Goal: Task Accomplishment & Management: Manage account settings

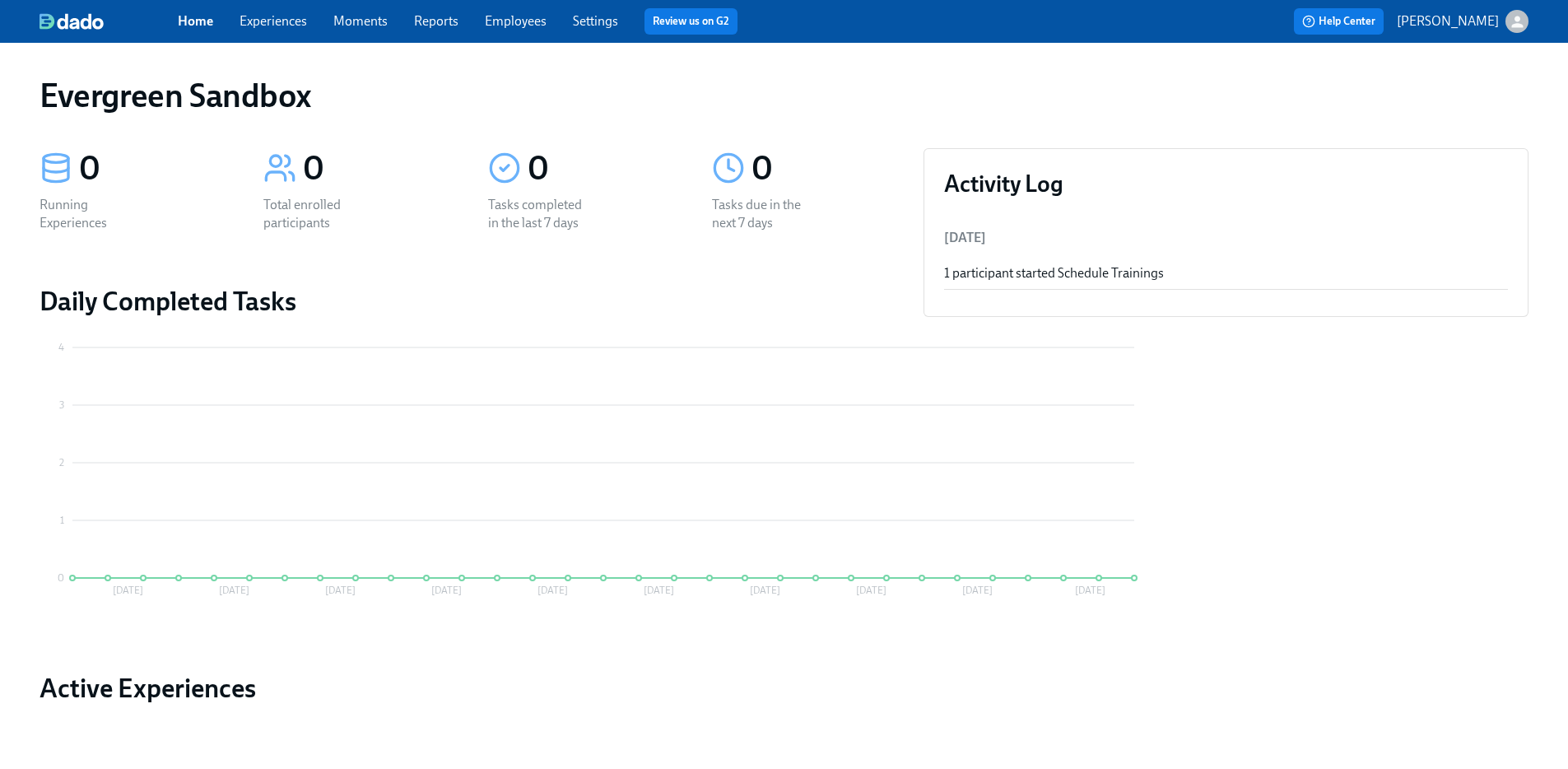
click at [1528, 18] on div "Home Experiences Moments Reports Employees Settings Review us on G2 Help Center…" at bounding box center [784, 21] width 1568 height 43
click at [1475, 21] on p "[PERSON_NAME]" at bounding box center [1447, 21] width 102 height 18
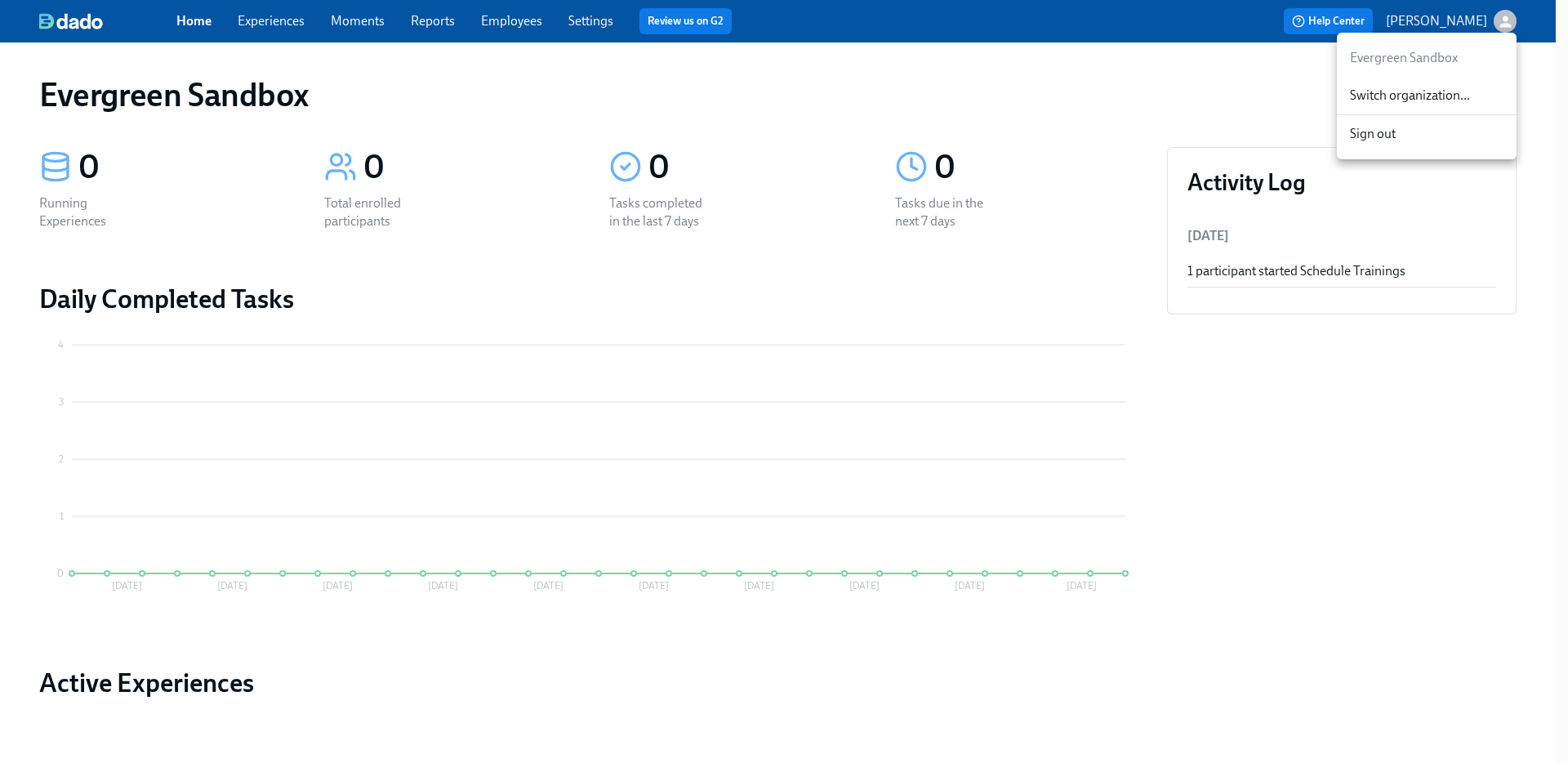
click at [1436, 97] on span "Switch organization..." at bounding box center [1427, 95] width 154 height 18
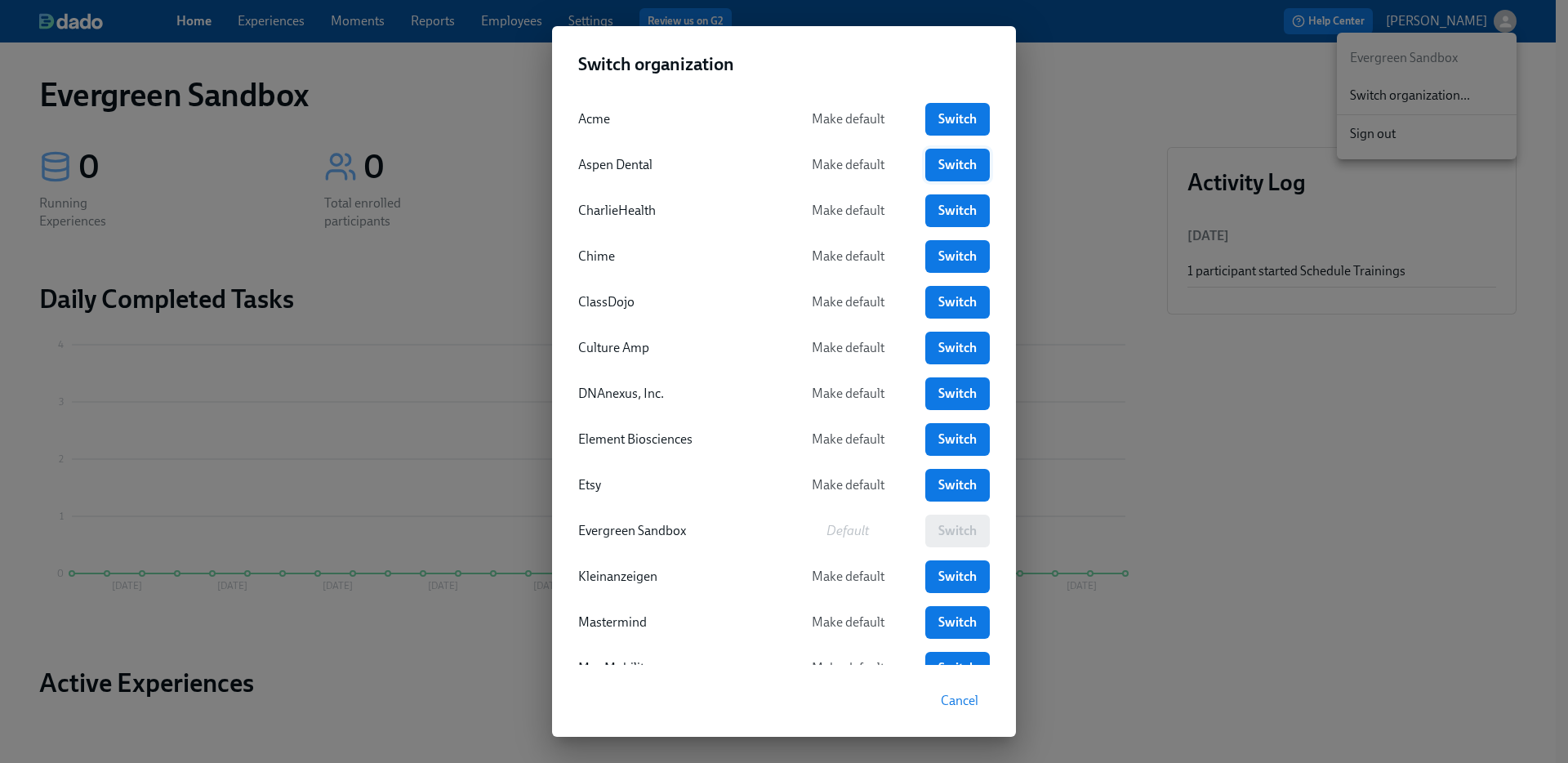
click at [939, 167] on span "Switch" at bounding box center [958, 165] width 41 height 16
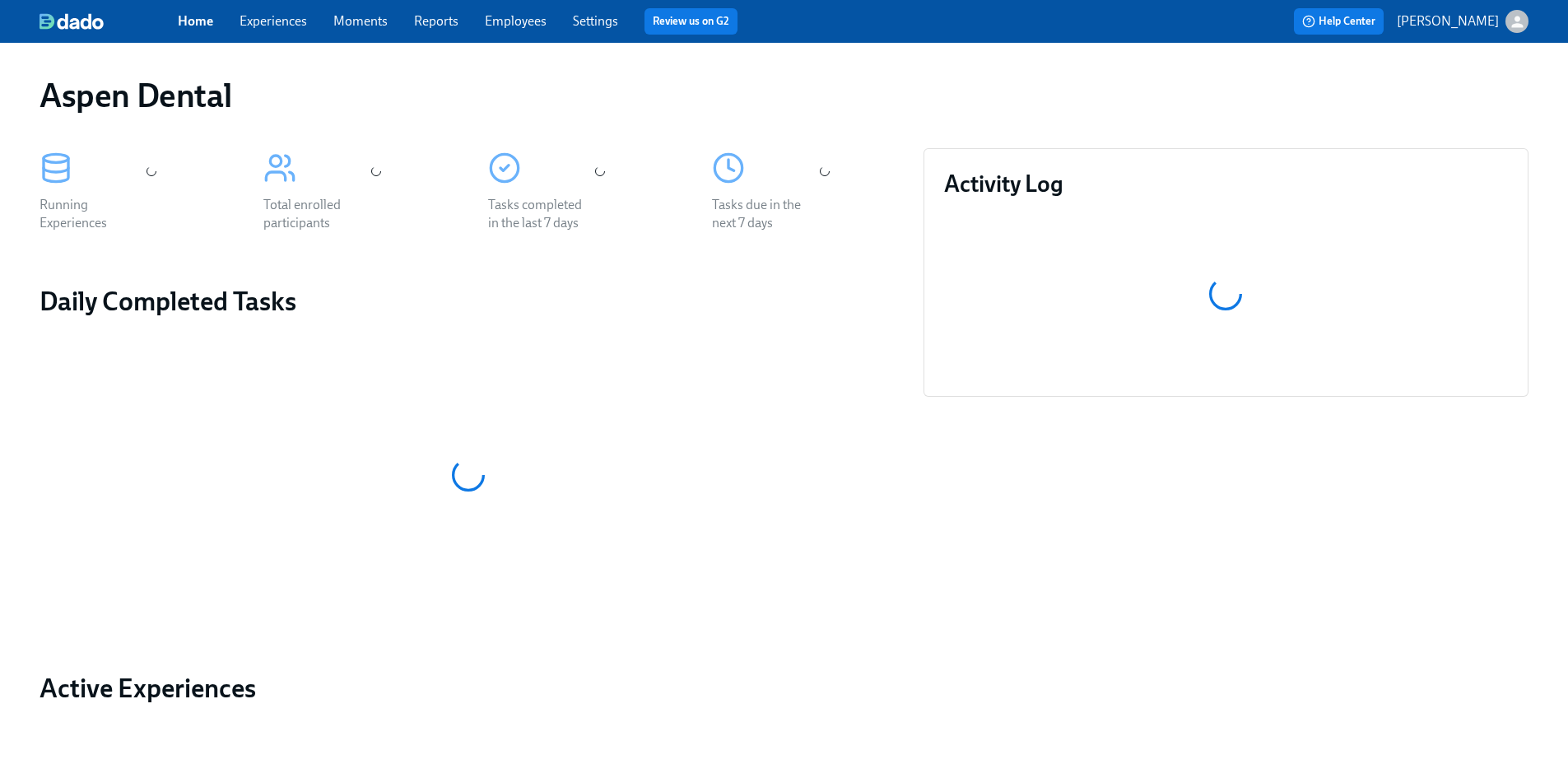
click at [518, 23] on link "Employees" at bounding box center [515, 21] width 62 height 16
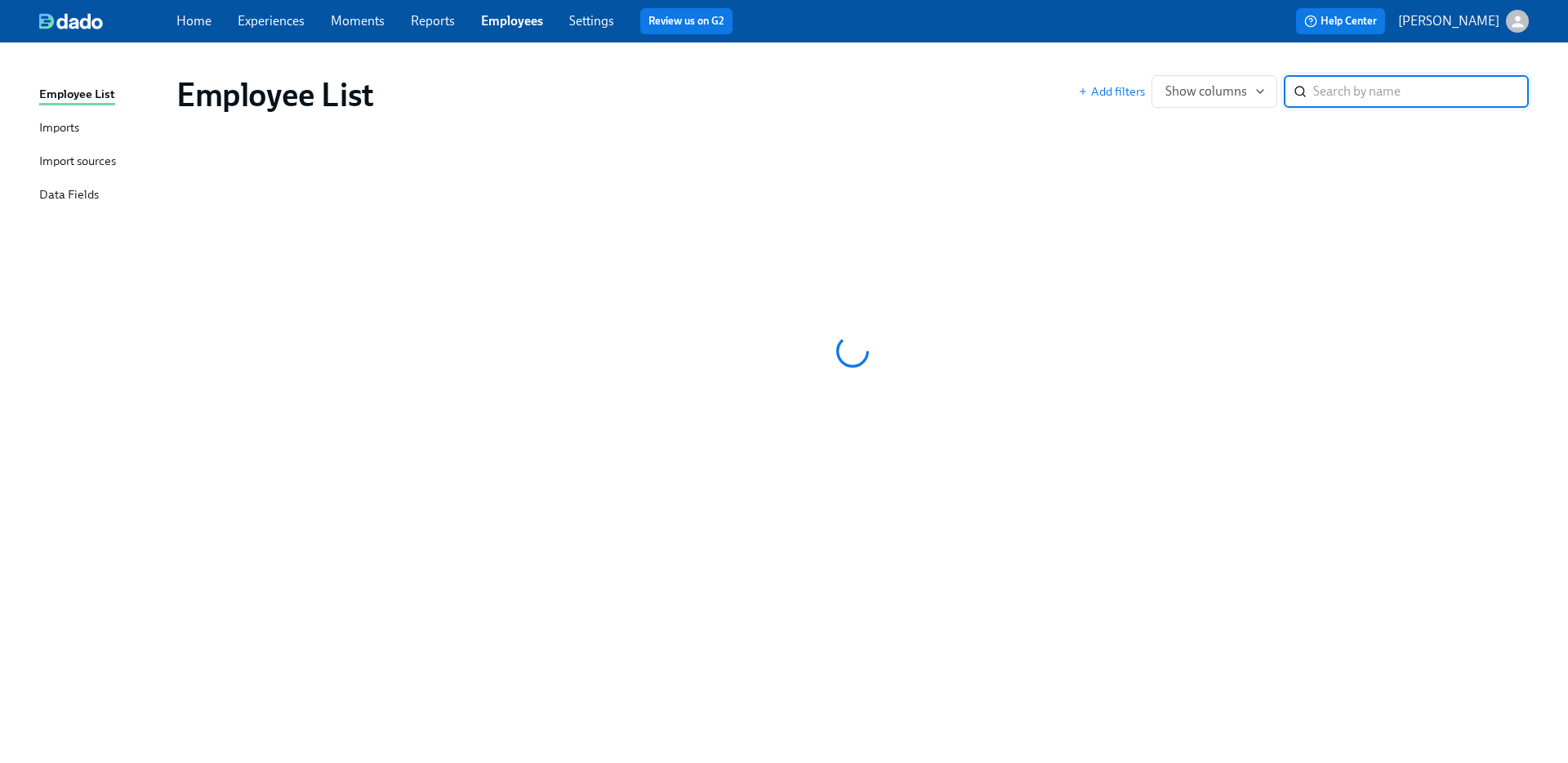
click at [1357, 86] on input "search" at bounding box center [1421, 91] width 216 height 33
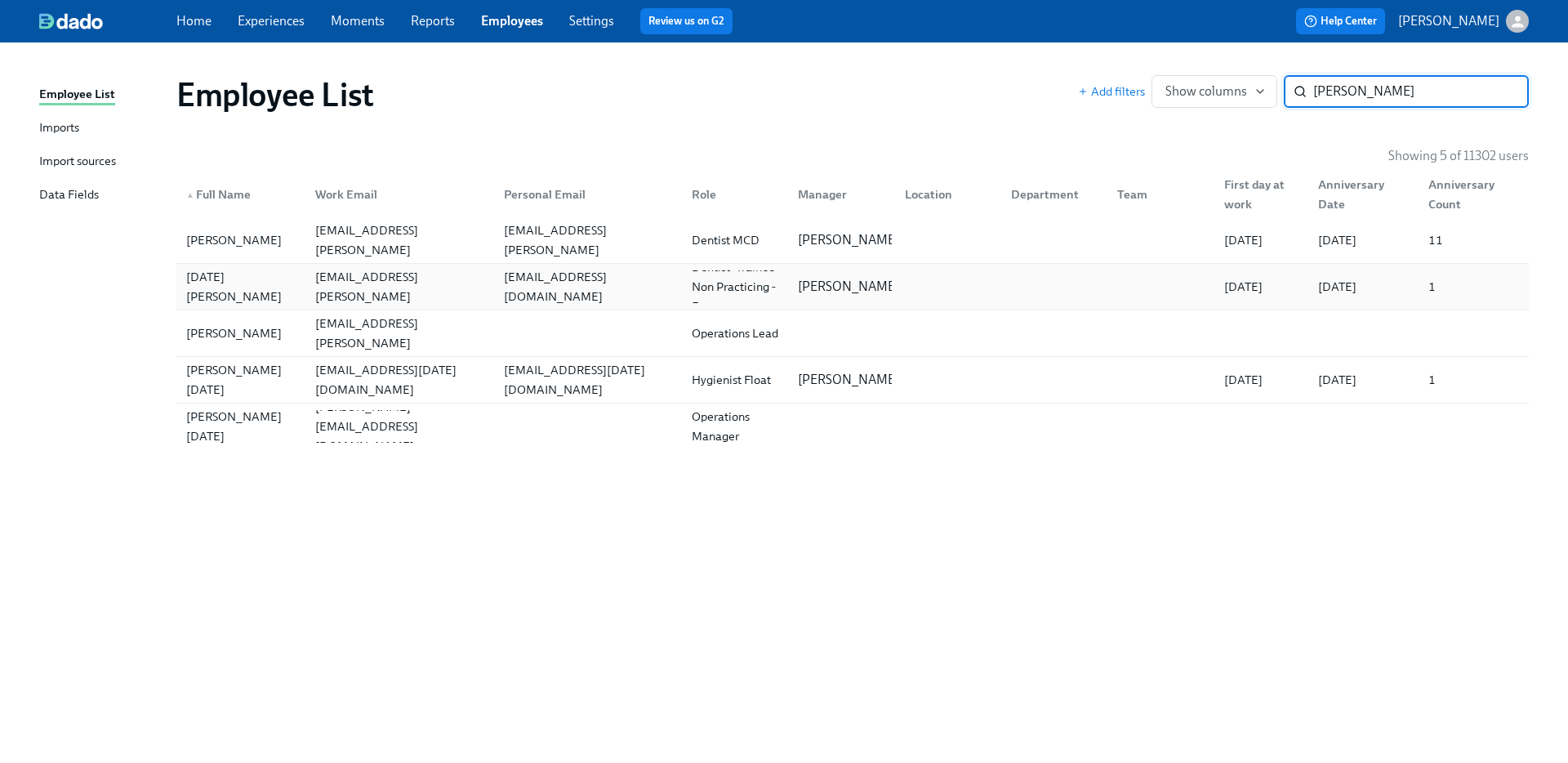
type input "Noel"
click at [253, 289] on div "Noel James Jr" at bounding box center [241, 286] width 123 height 39
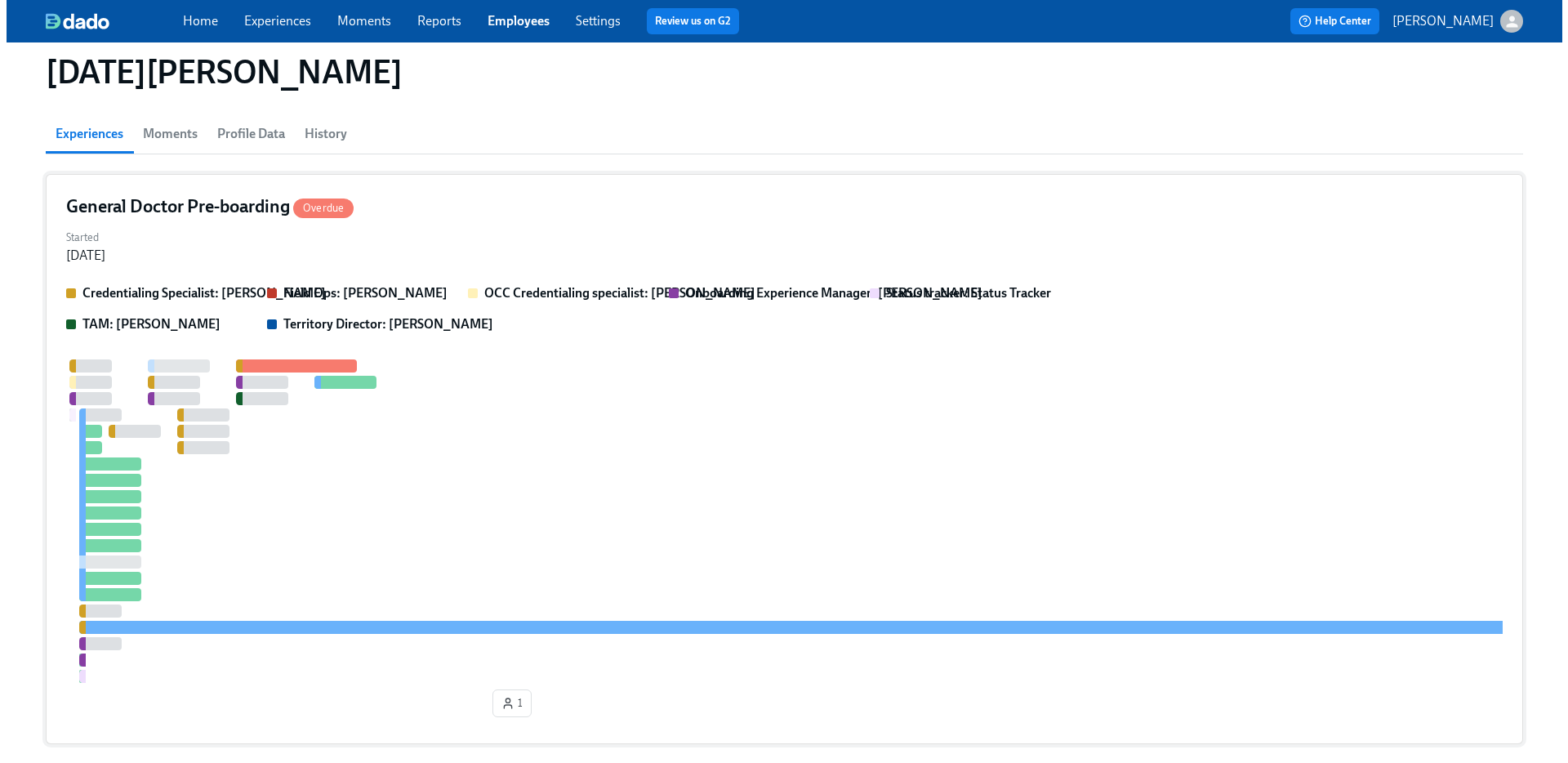
scroll to position [88, 0]
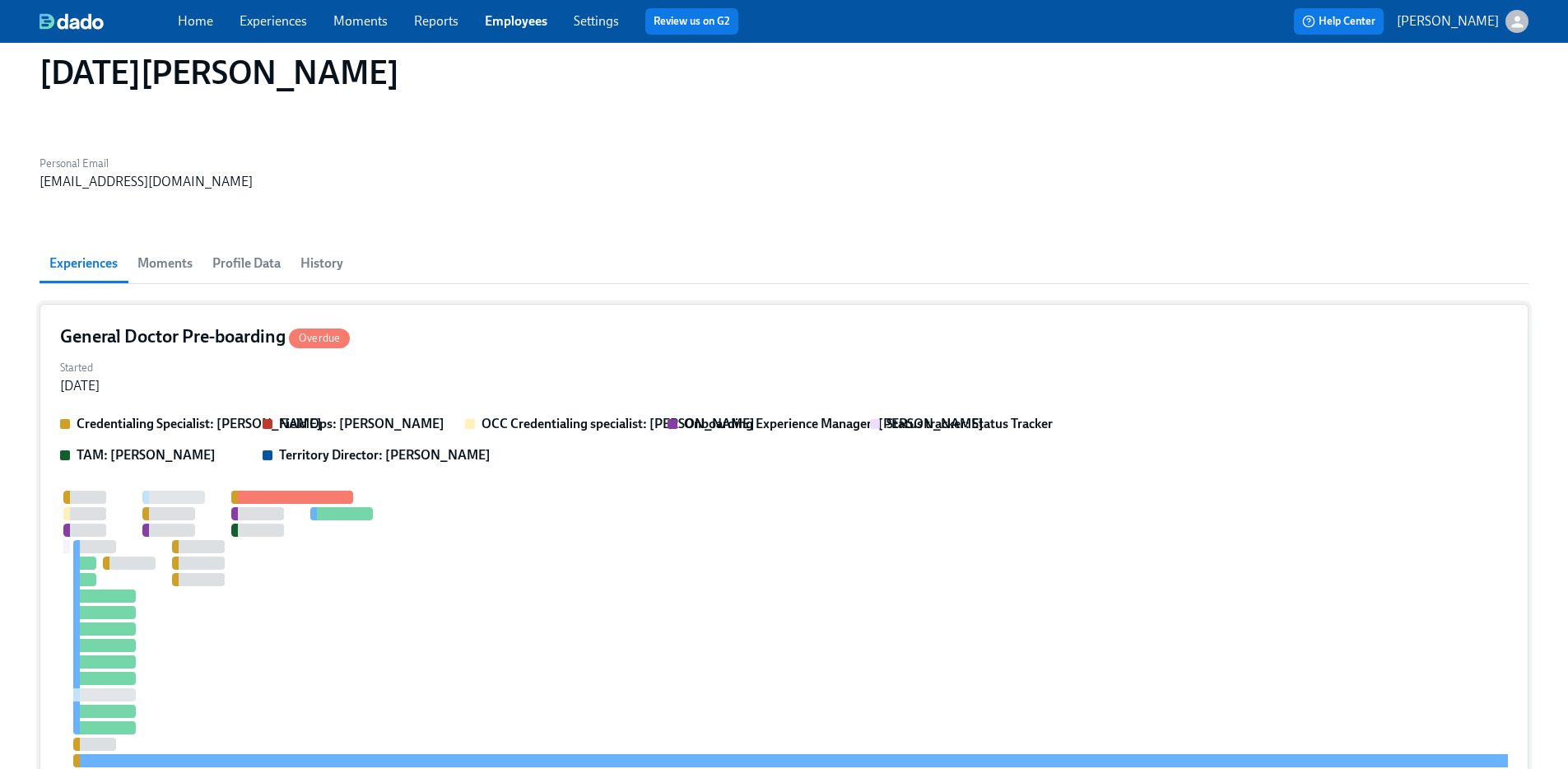
click at [553, 356] on div "Started Aug 08, 2025" at bounding box center [784, 375] width 1448 height 39
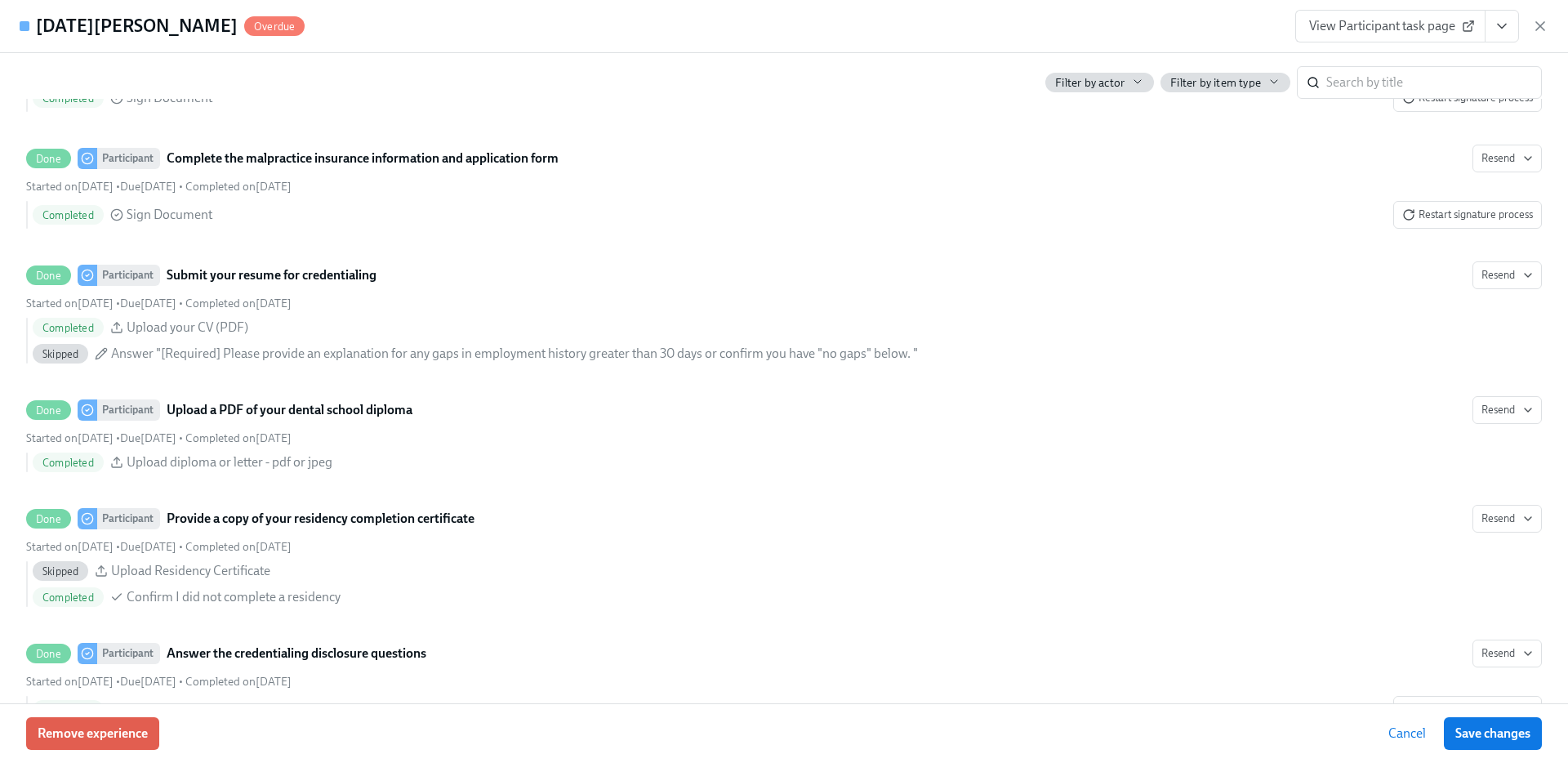
scroll to position [5314, 0]
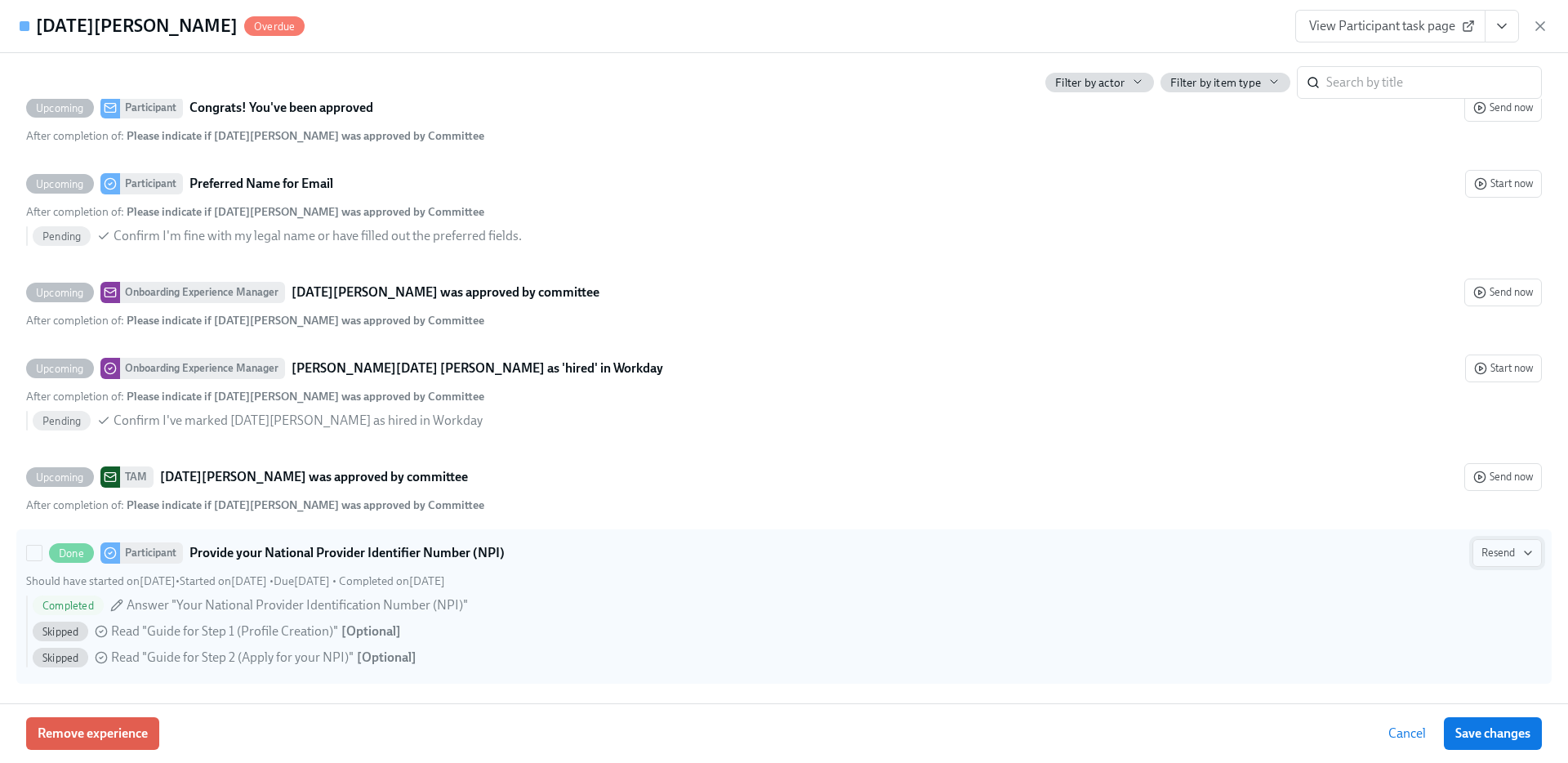
click at [1525, 556] on button "Resend" at bounding box center [1508, 553] width 69 height 28
click at [1525, 556] on div at bounding box center [784, 382] width 1568 height 763
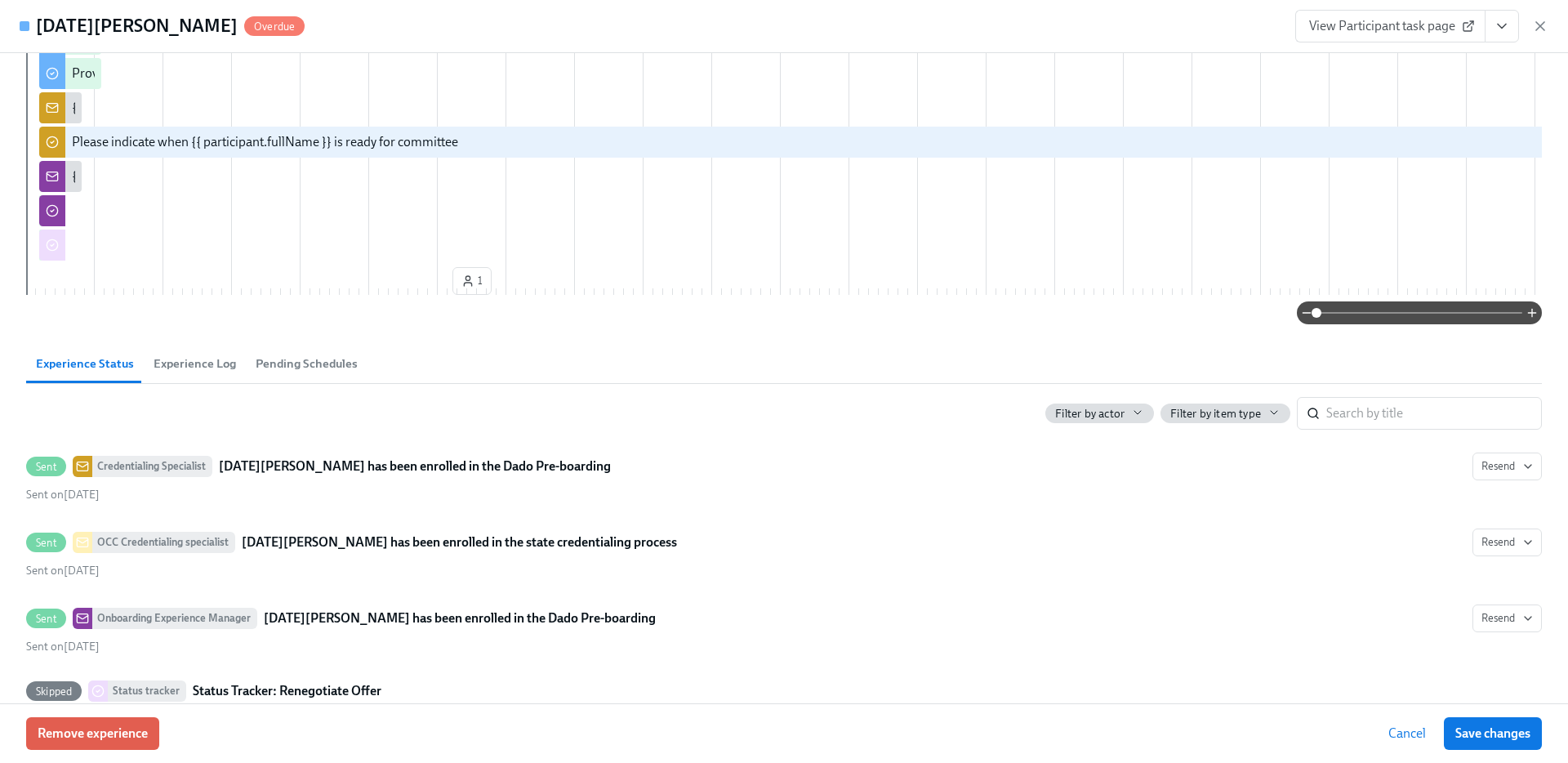
scroll to position [0, 0]
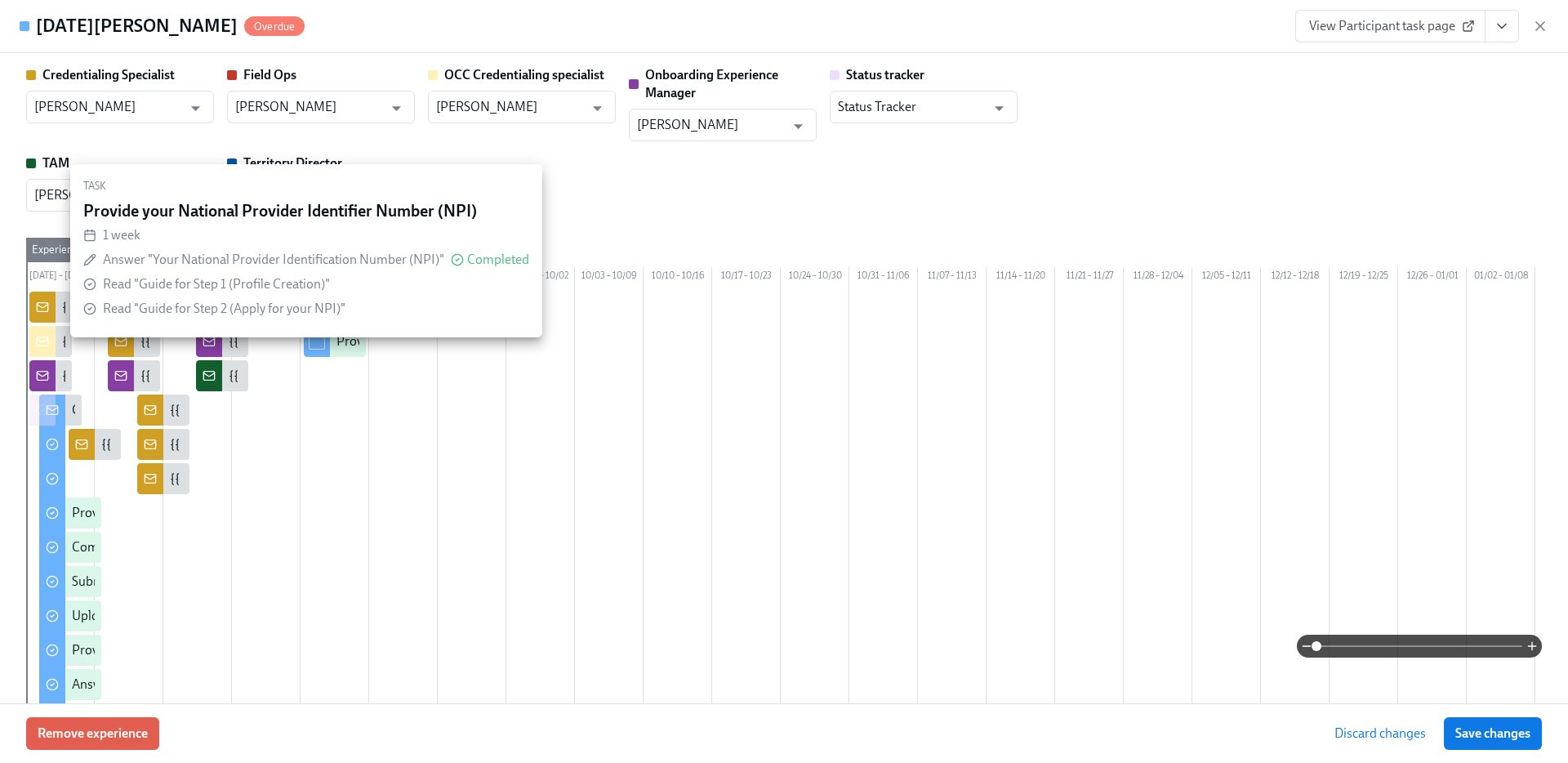
drag, startPoint x: 305, startPoint y: 361, endPoint x: 417, endPoint y: 365, distance: 112.1
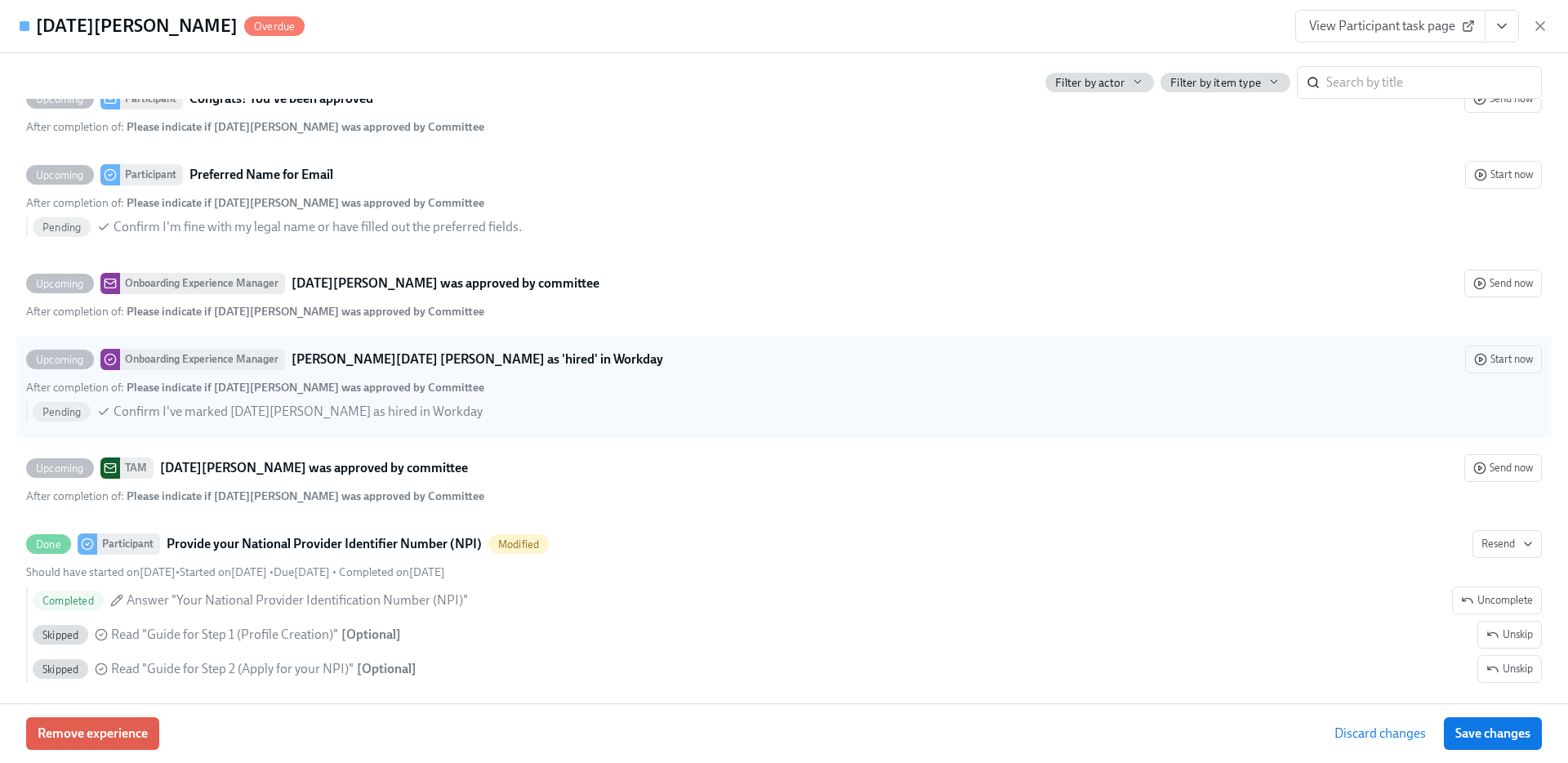
scroll to position [5338, 0]
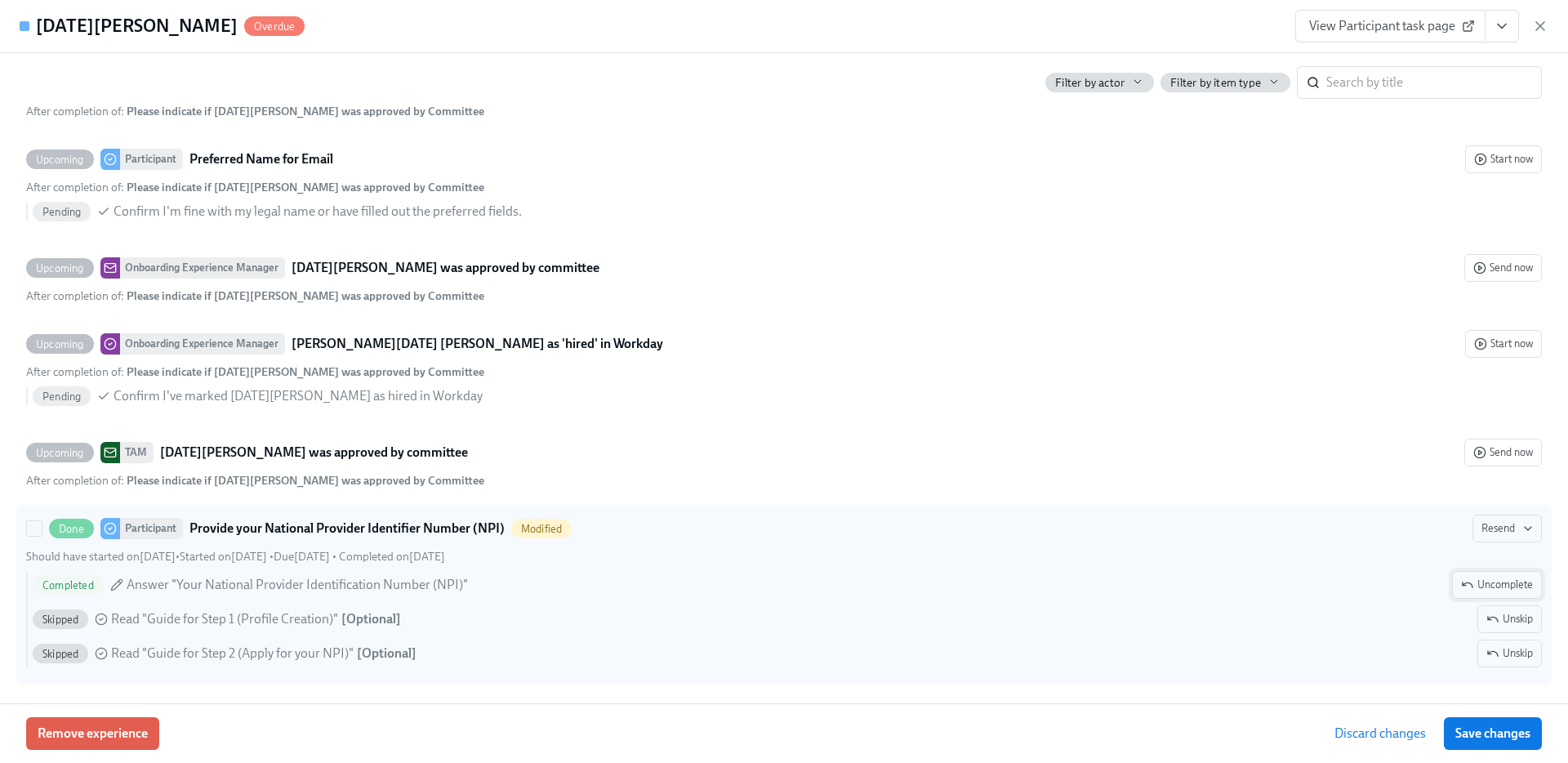
click at [1490, 584] on span "Uncomplete" at bounding box center [1496, 584] width 72 height 16
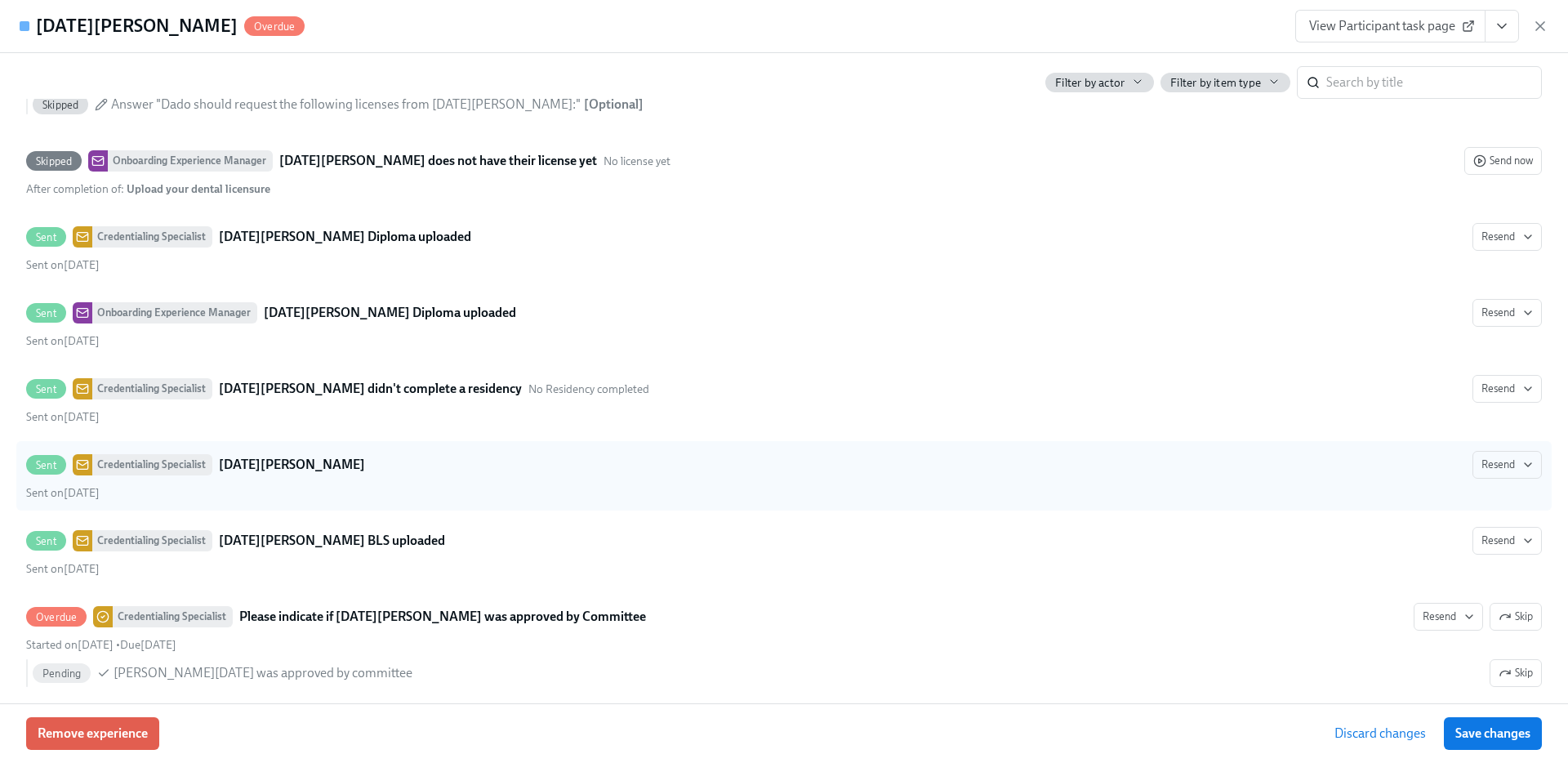
scroll to position [5322, 0]
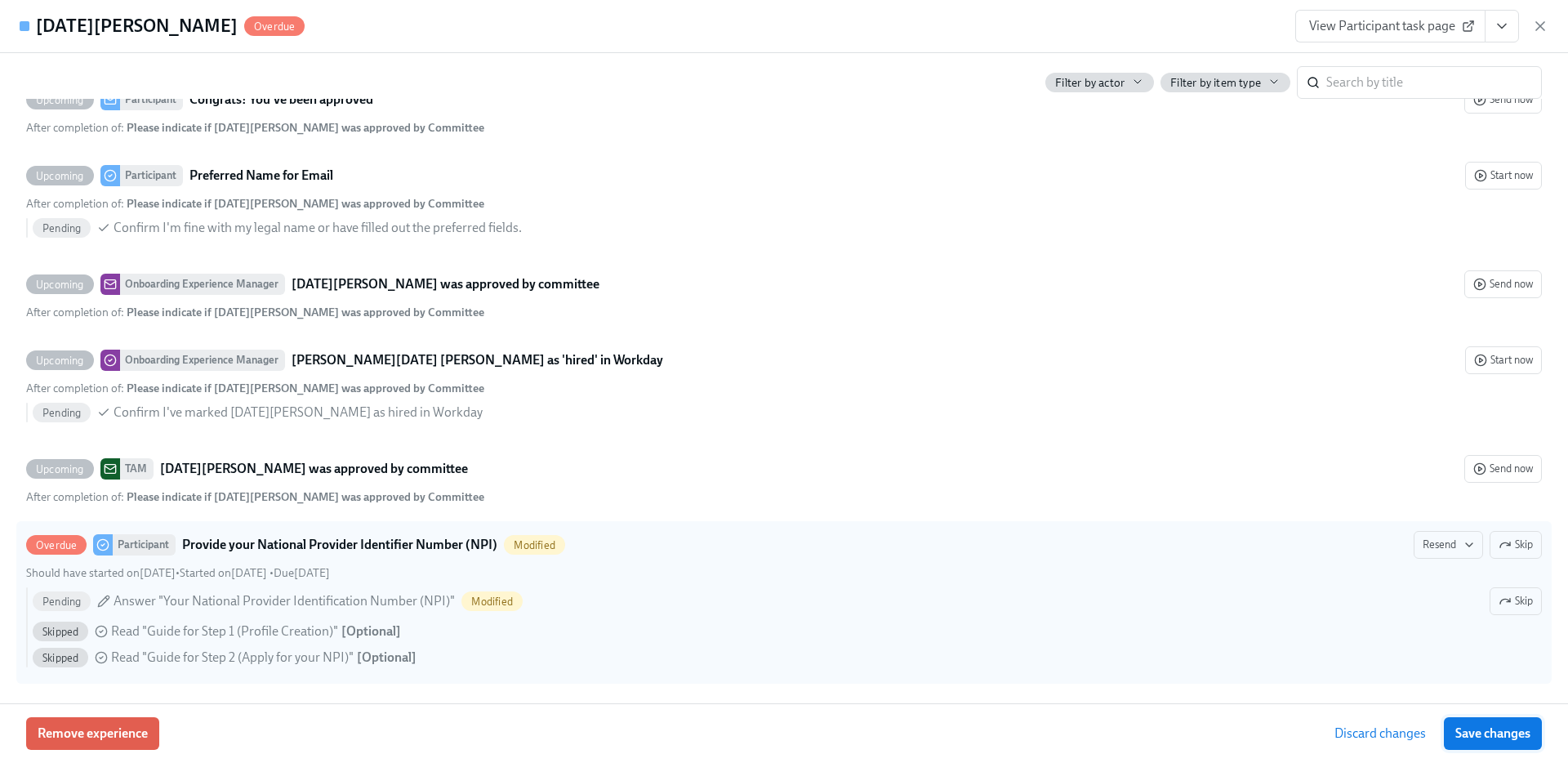
click at [1519, 741] on button "Save changes" at bounding box center [1493, 734] width 98 height 33
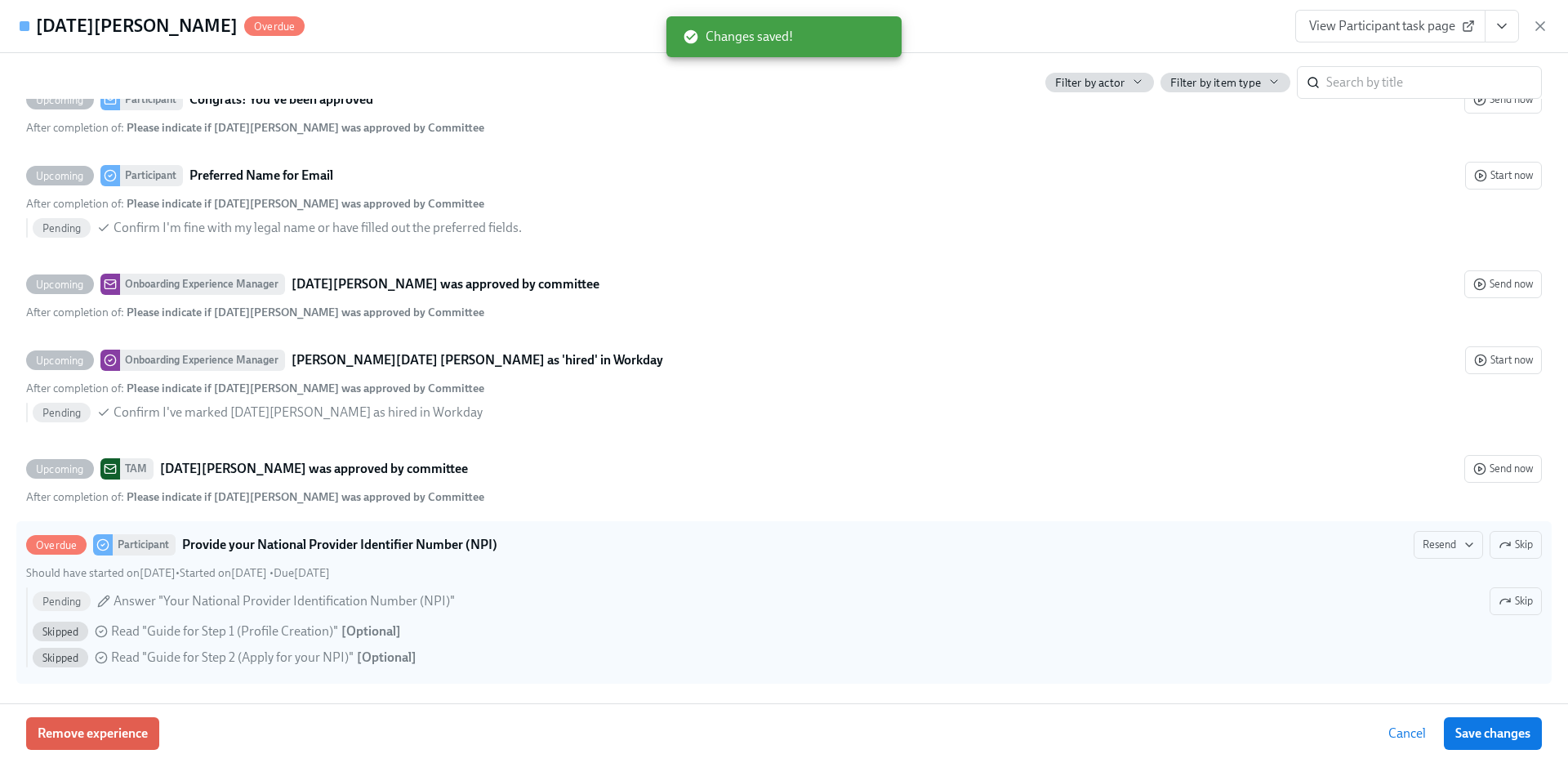
click at [1399, 22] on span "View Participant task page" at bounding box center [1390, 26] width 162 height 16
click at [1463, 546] on icon "button" at bounding box center [1469, 545] width 13 height 13
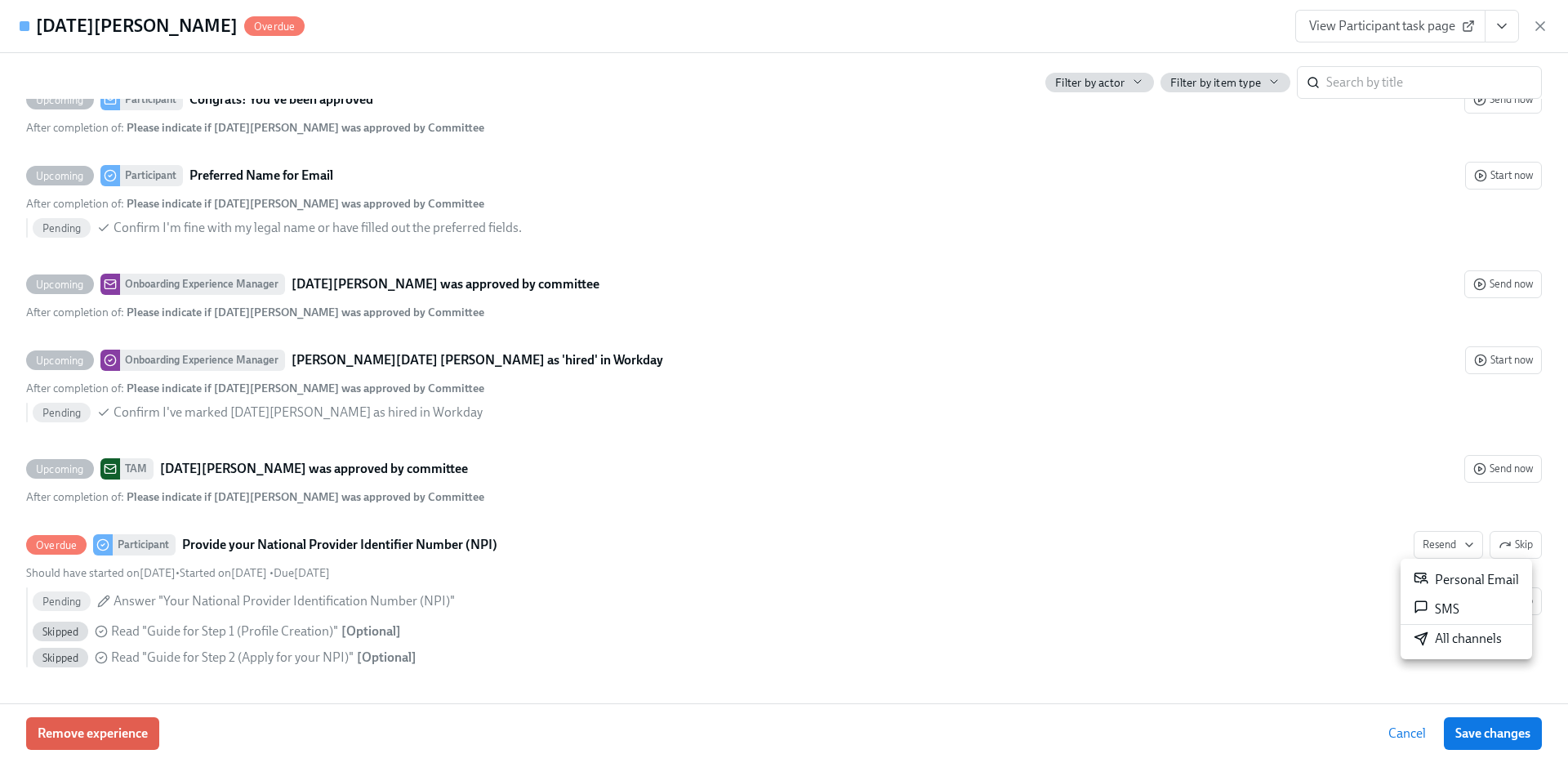
click at [343, 634] on div at bounding box center [784, 382] width 1568 height 763
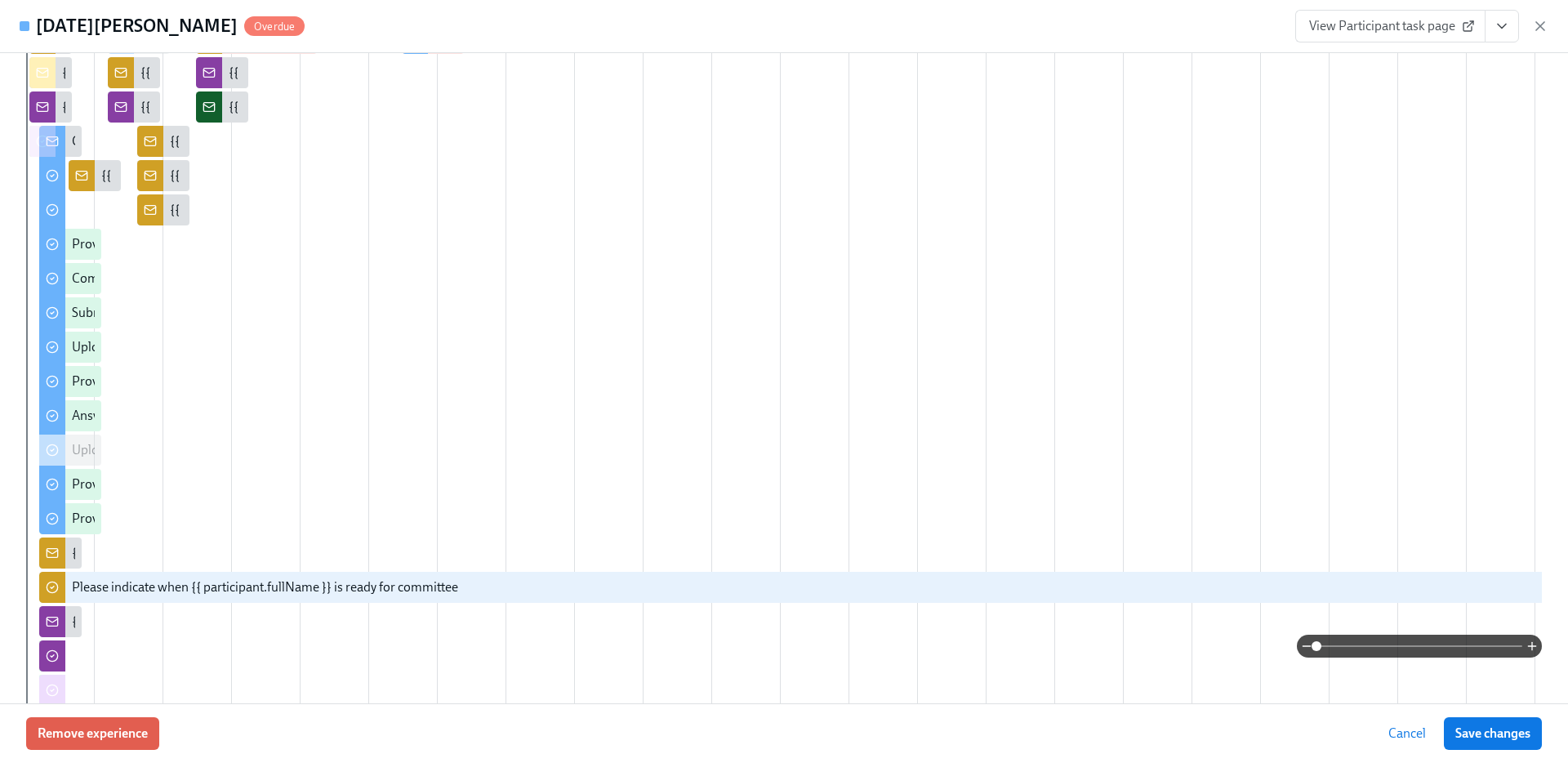
scroll to position [0, 0]
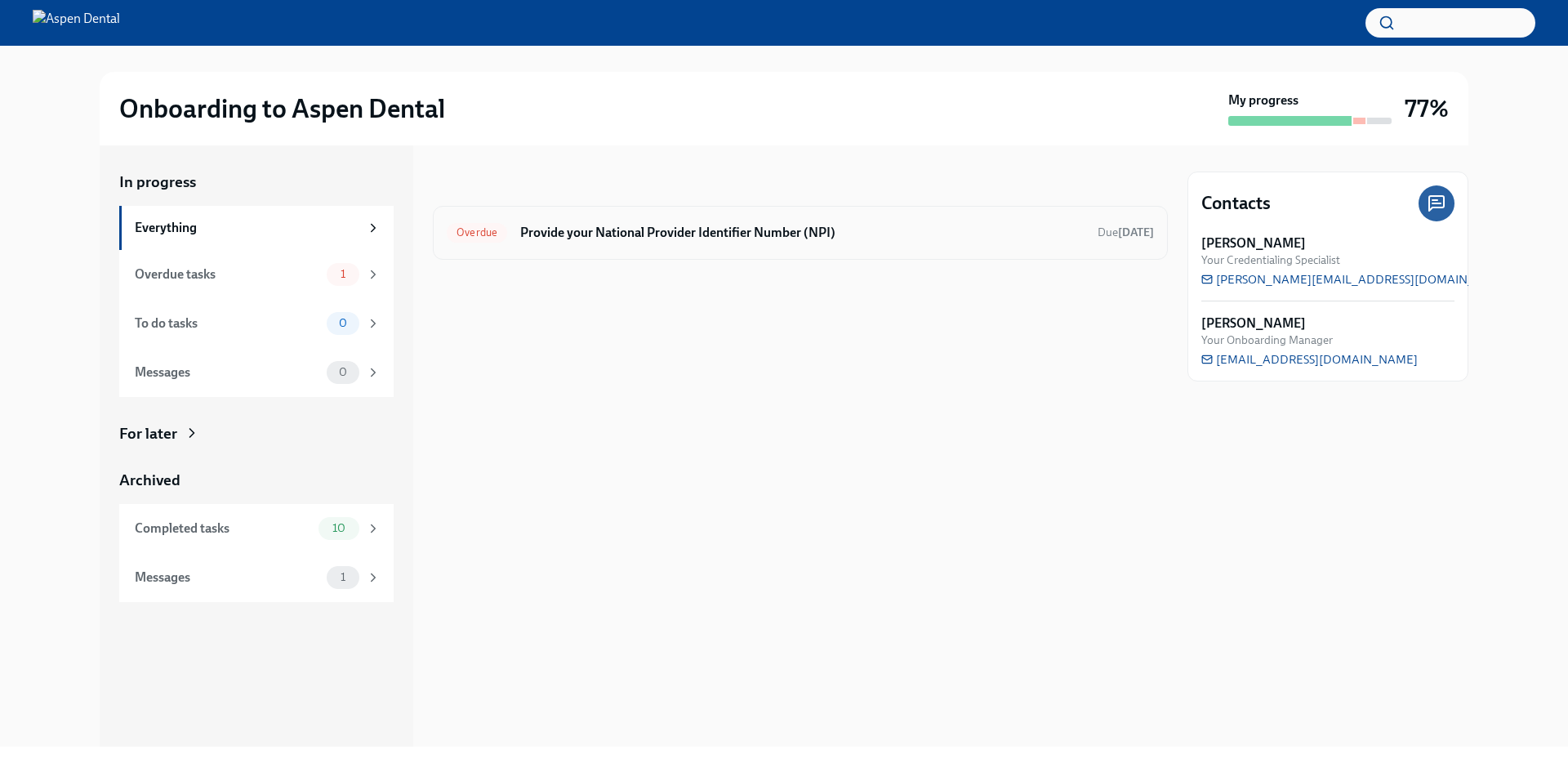
click at [856, 230] on h6 "Provide your National Provider Identifier Number (NPI)" at bounding box center [803, 232] width 564 height 18
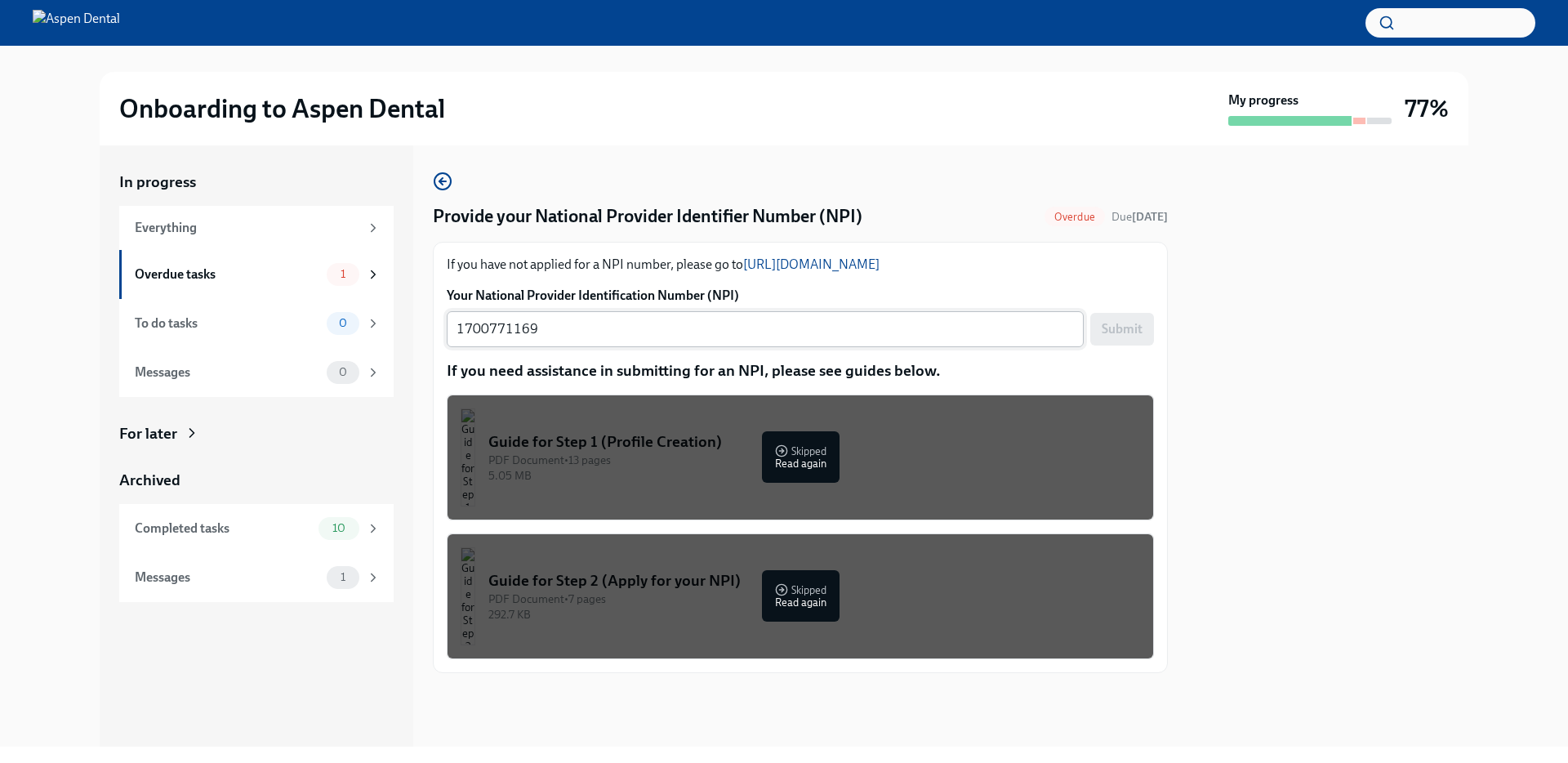
click at [769, 337] on textarea "1700771169" at bounding box center [765, 329] width 618 height 20
